Goal: Find contact information: Find contact information

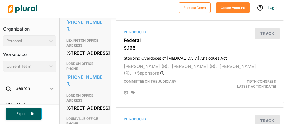
scroll to position [310, 0]
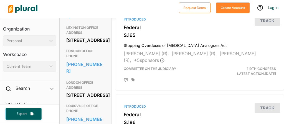
drag, startPoint x: 67, startPoint y: 57, endPoint x: 98, endPoint y: 89, distance: 44.7
copy div "[STREET_ADDRESS][PERSON_NAME][US_STATE]"
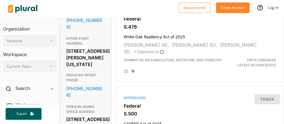
scroll to position [598, 0]
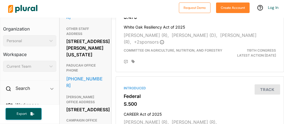
drag, startPoint x: 66, startPoint y: 55, endPoint x: 100, endPoint y: 90, distance: 49.0
copy div "[STREET_ADDRESS]"
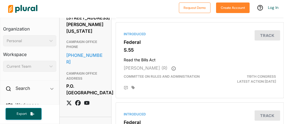
scroll to position [399, 0]
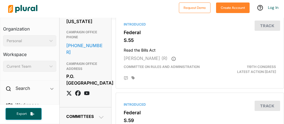
drag, startPoint x: 66, startPoint y: 50, endPoint x: 91, endPoint y: 80, distance: 39.7
copy div "295 Russell Senate Office Building Washington, DC 20510"
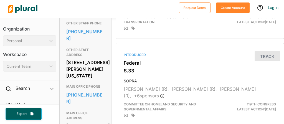
scroll to position [288, 0]
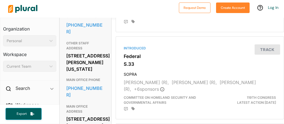
drag, startPoint x: 67, startPoint y: 52, endPoint x: 94, endPoint y: 95, distance: 51.3
click at [94, 10] on div "563 Hub Blvd. Suite 201 Bowling Green, KY 42103" at bounding box center [85, 2] width 38 height 15
copy div "563 Hub Blvd. Suite 201 Bowling Green, KY 42103"
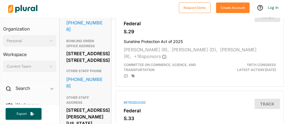
scroll to position [199, 0]
